Goal: Information Seeking & Learning: Learn about a topic

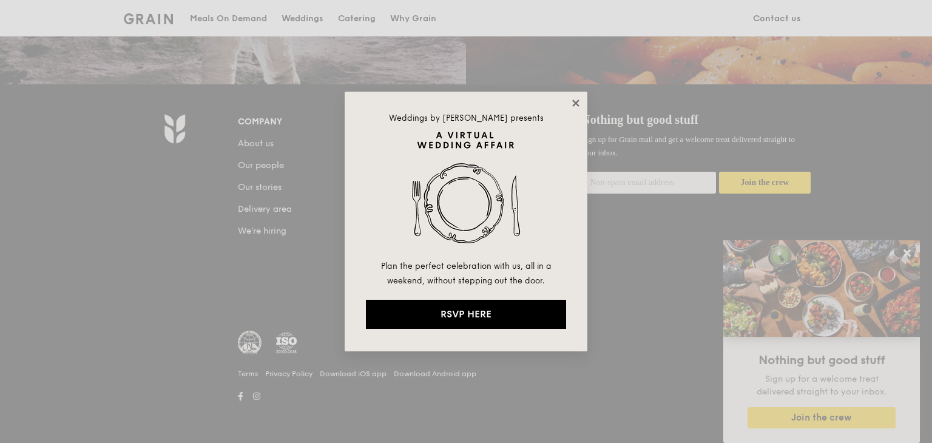
click at [576, 103] on icon at bounding box center [575, 103] width 7 height 7
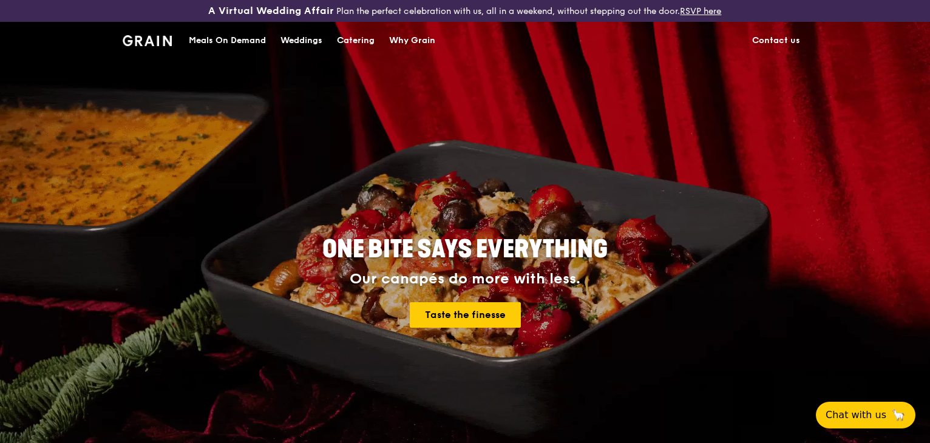
click at [395, 41] on div "Why Grain" at bounding box center [412, 40] width 46 height 36
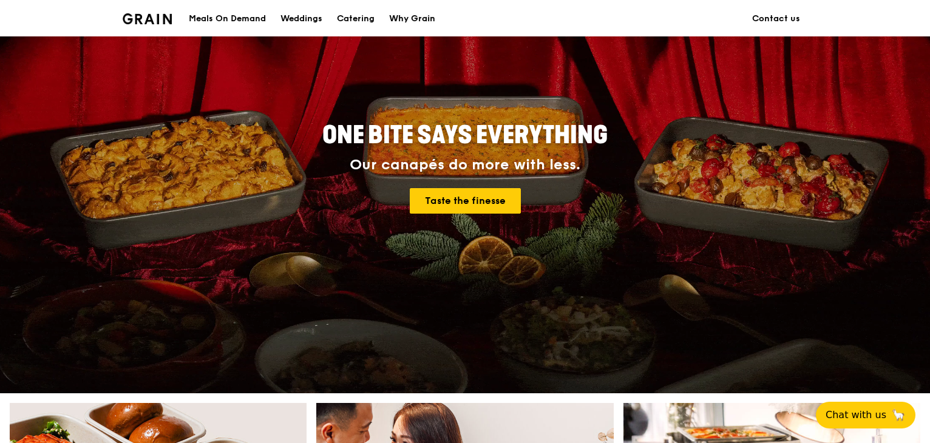
scroll to position [243, 0]
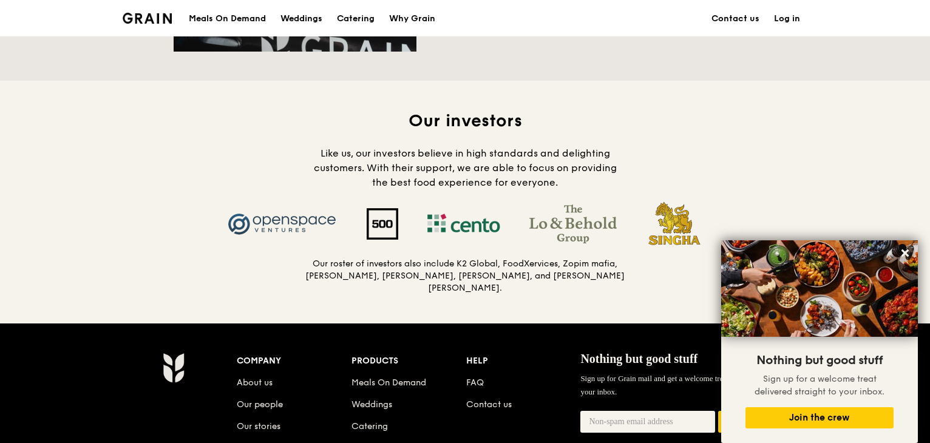
scroll to position [1275, 0]
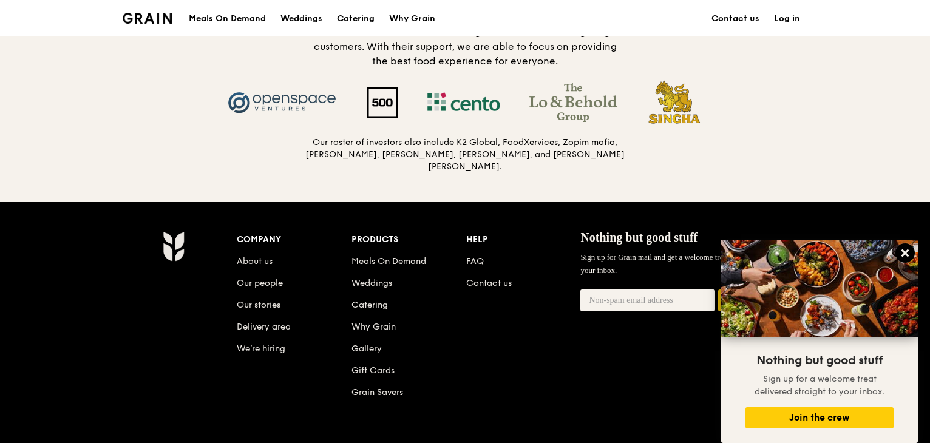
click at [907, 249] on icon at bounding box center [905, 253] width 11 height 11
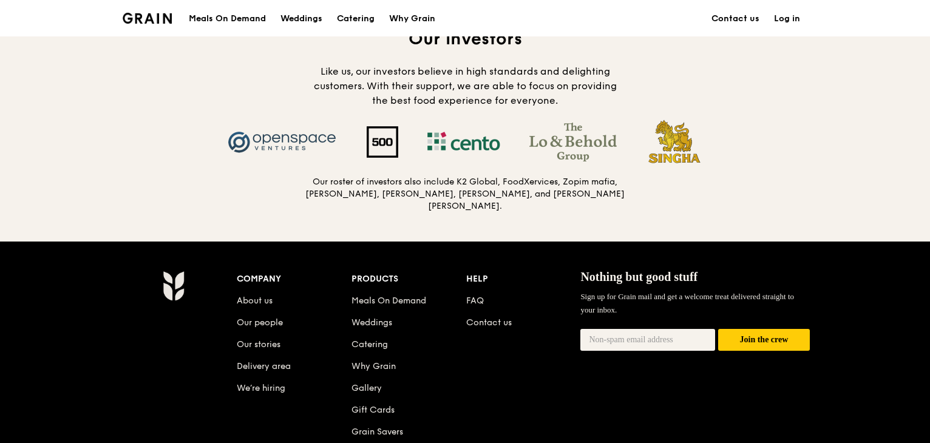
scroll to position [1214, 0]
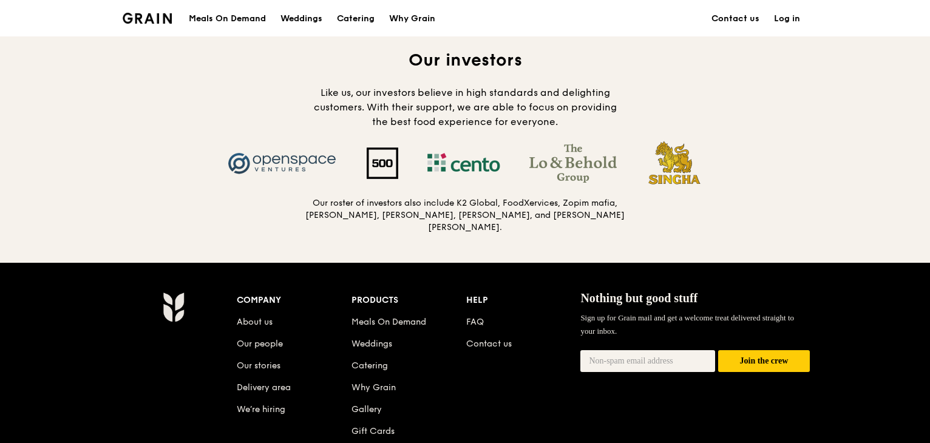
drag, startPoint x: 382, startPoint y: 169, endPoint x: 314, endPoint y: 201, distance: 74.4
click at [314, 200] on div "Our investors Like us, our investors believe in high standards and delighting c…" at bounding box center [465, 141] width 583 height 185
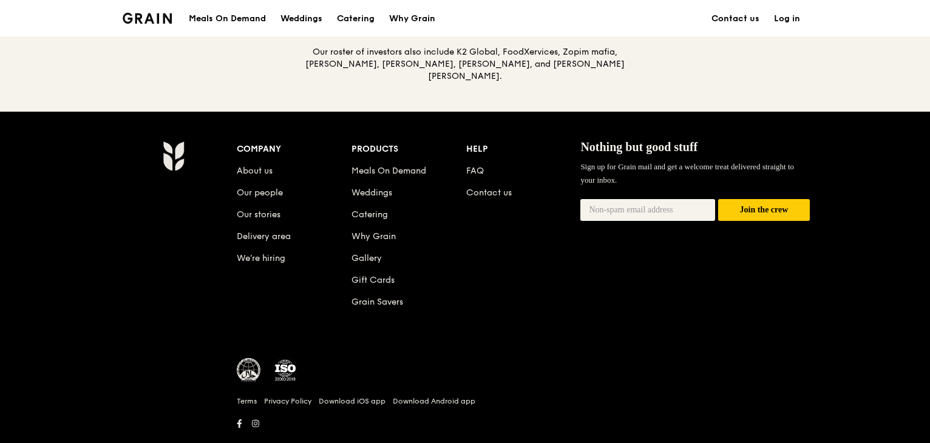
scroll to position [1389, 0]
